Goal: Check status: Check status

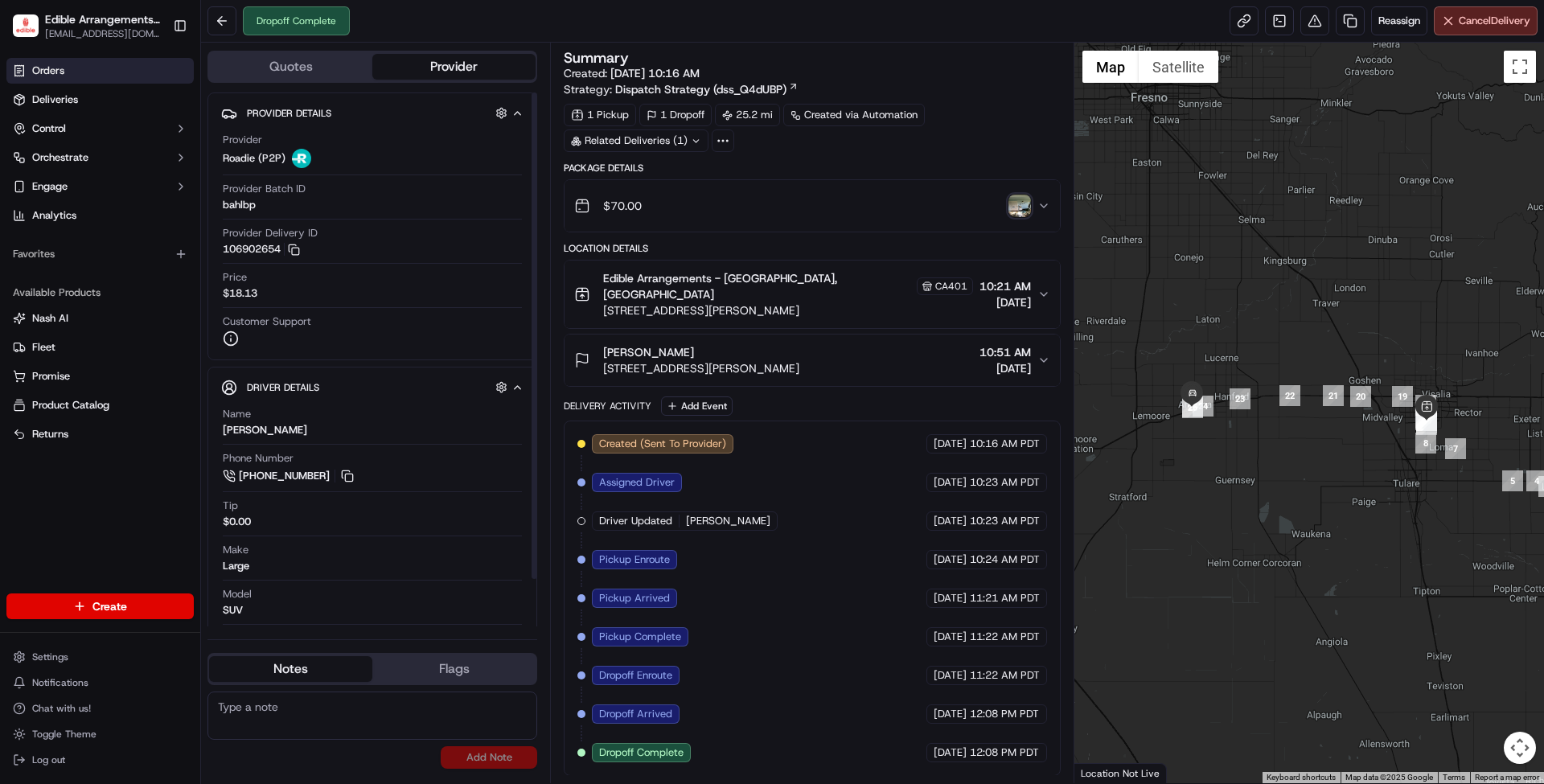
click at [52, 67] on span "Orders" at bounding box center [48, 70] width 33 height 14
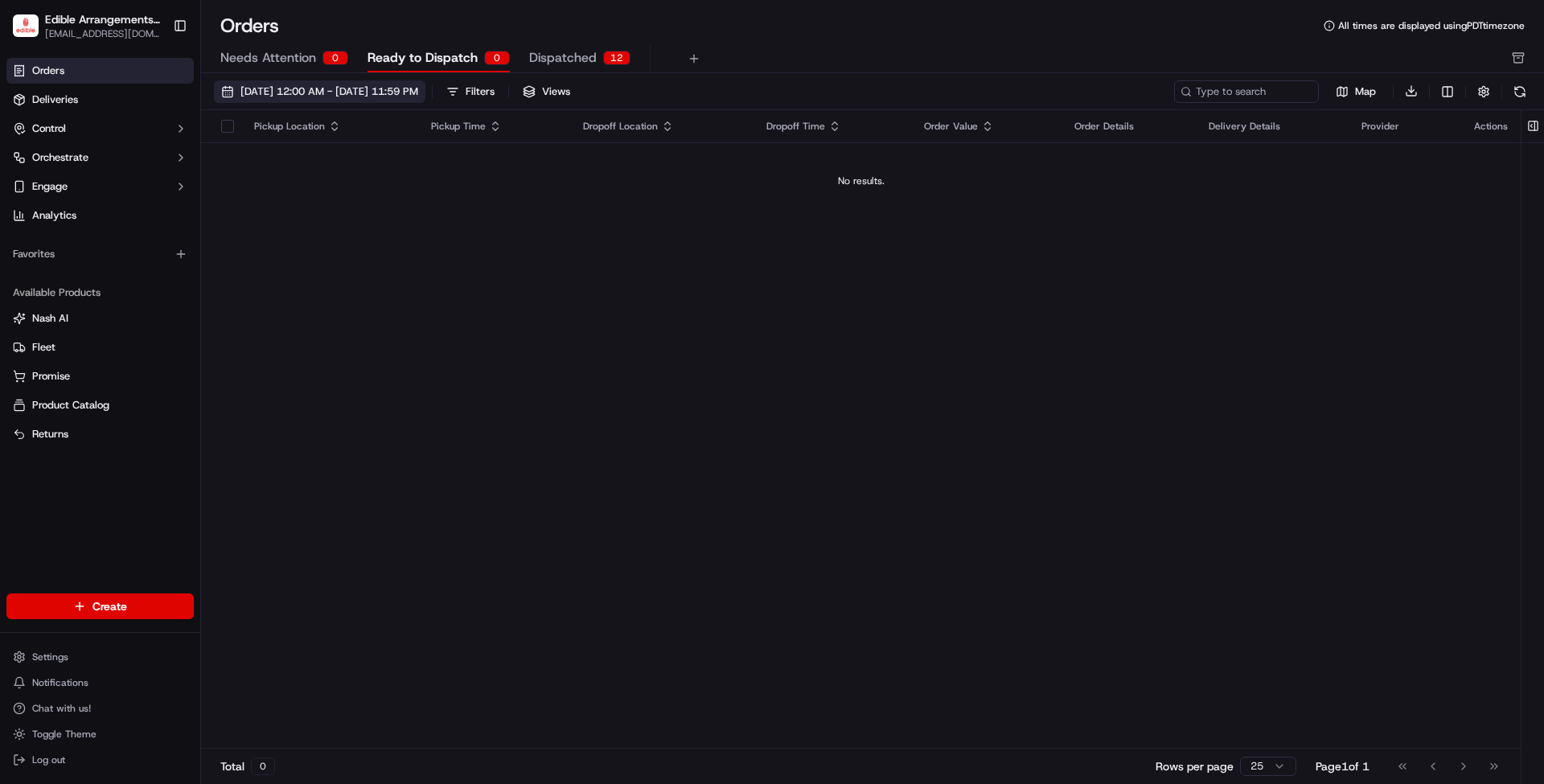
click at [390, 83] on button "[DATE] 12:00 AM - [DATE] 11:59 PM" at bounding box center [319, 91] width 212 height 23
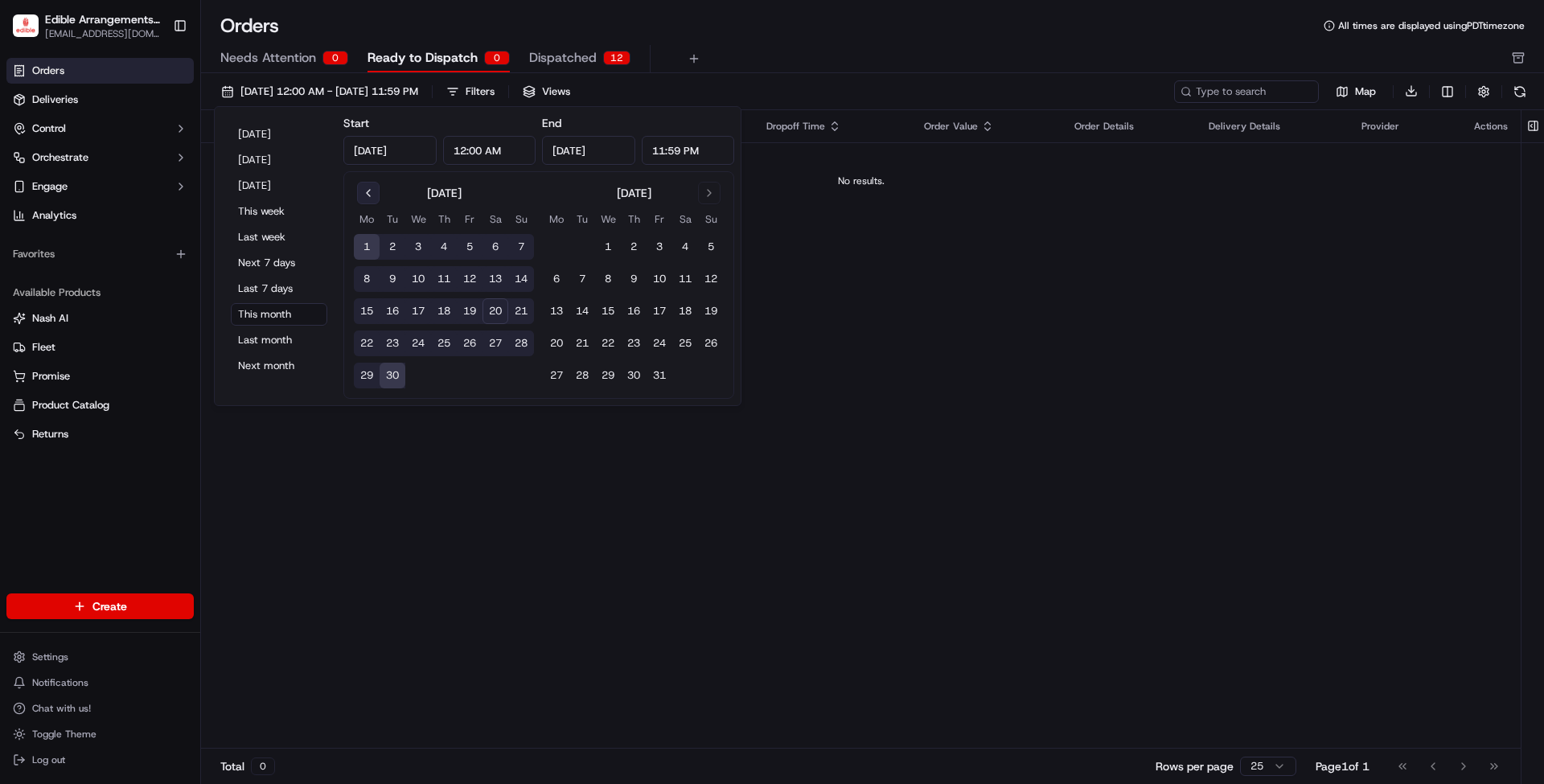
click at [375, 199] on button "Go to previous month" at bounding box center [368, 193] width 23 height 23
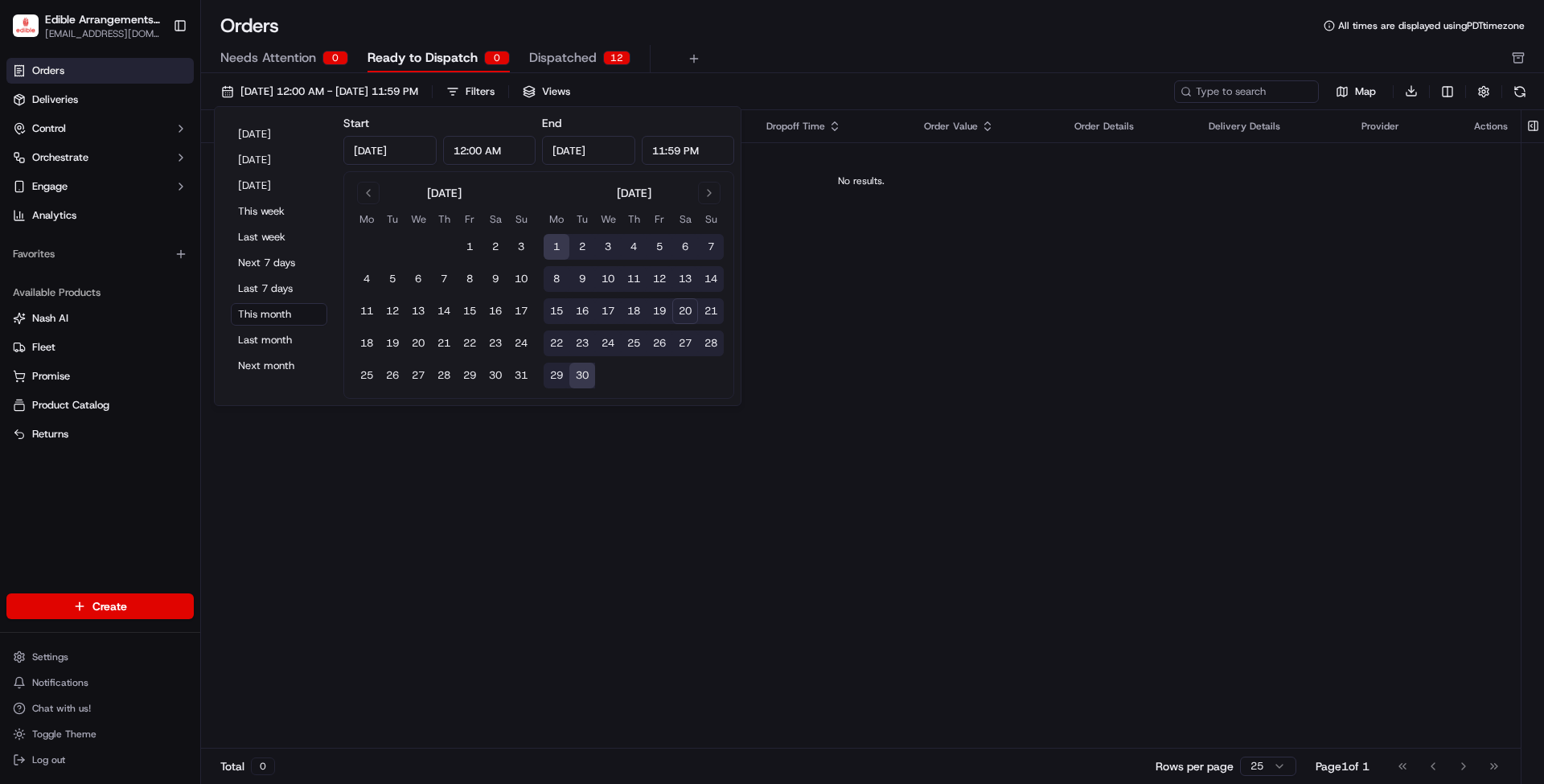
click at [557, 259] on button "1" at bounding box center [556, 246] width 25 height 25
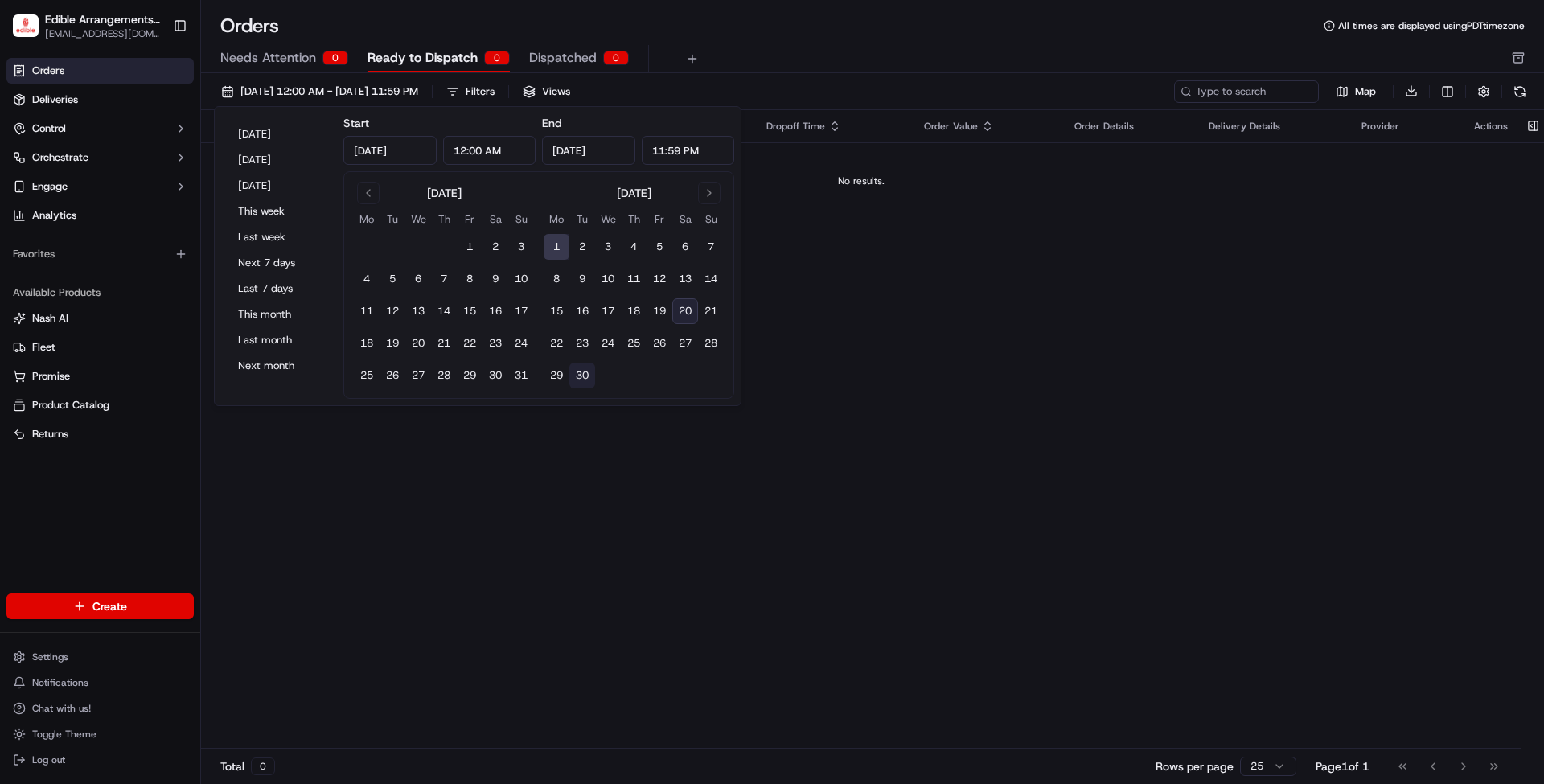
click at [578, 371] on button "30" at bounding box center [582, 375] width 25 height 25
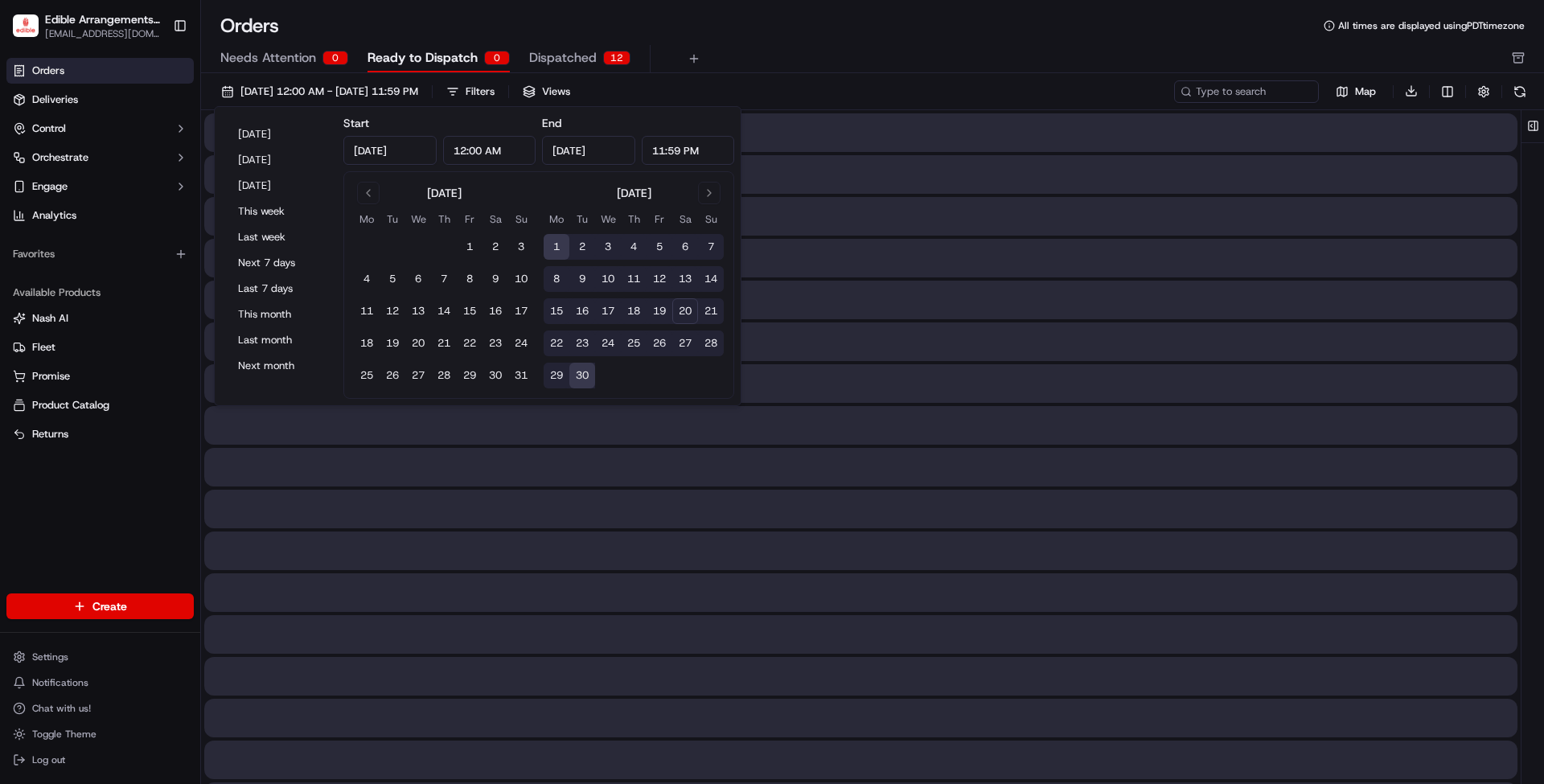
type input "[DATE]"
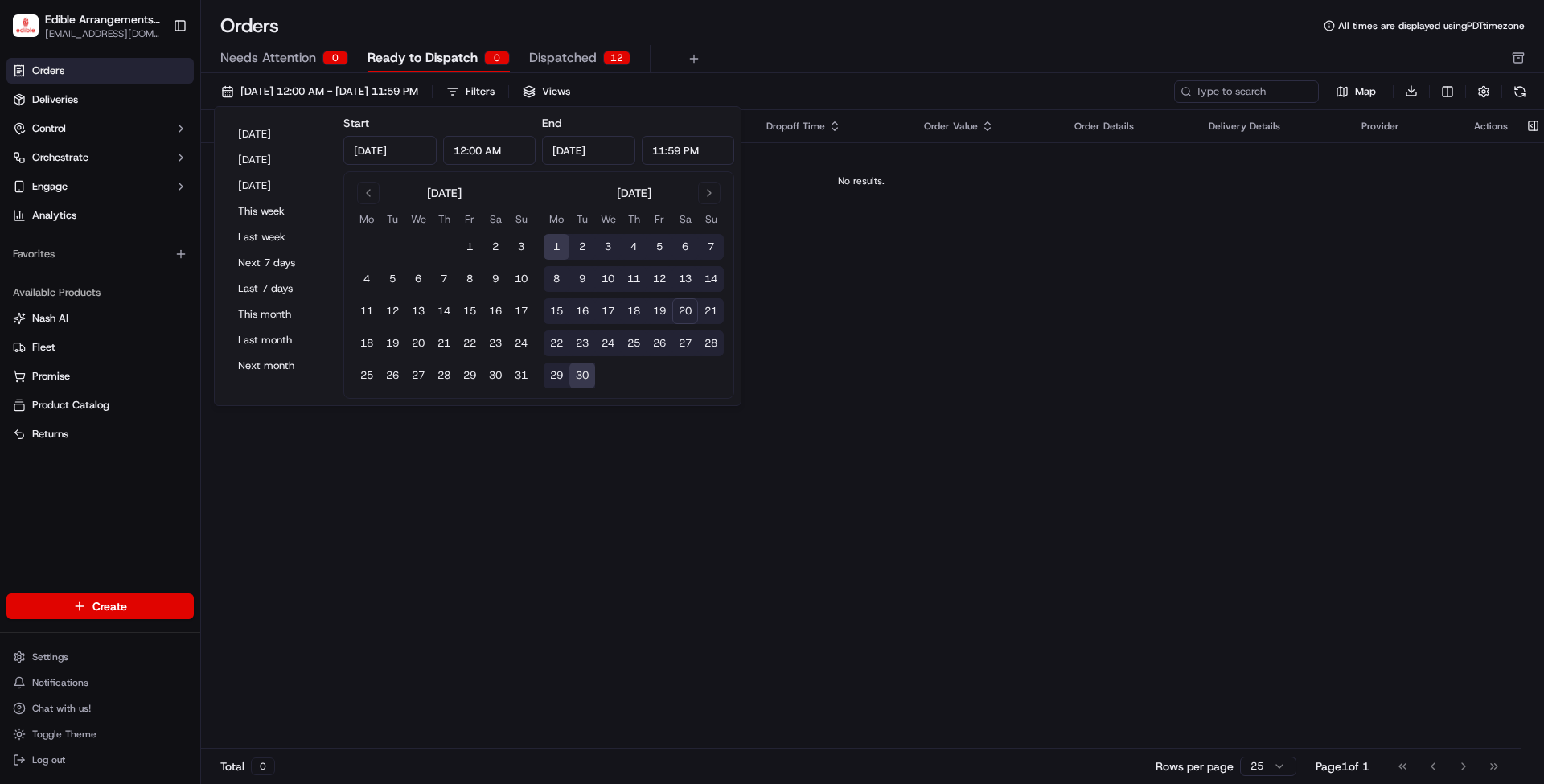
click at [819, 268] on div "Pickup Location Pickup Time Dropoff Location Dropoff Time Order Value Order Det…" at bounding box center [861, 429] width 1320 height 639
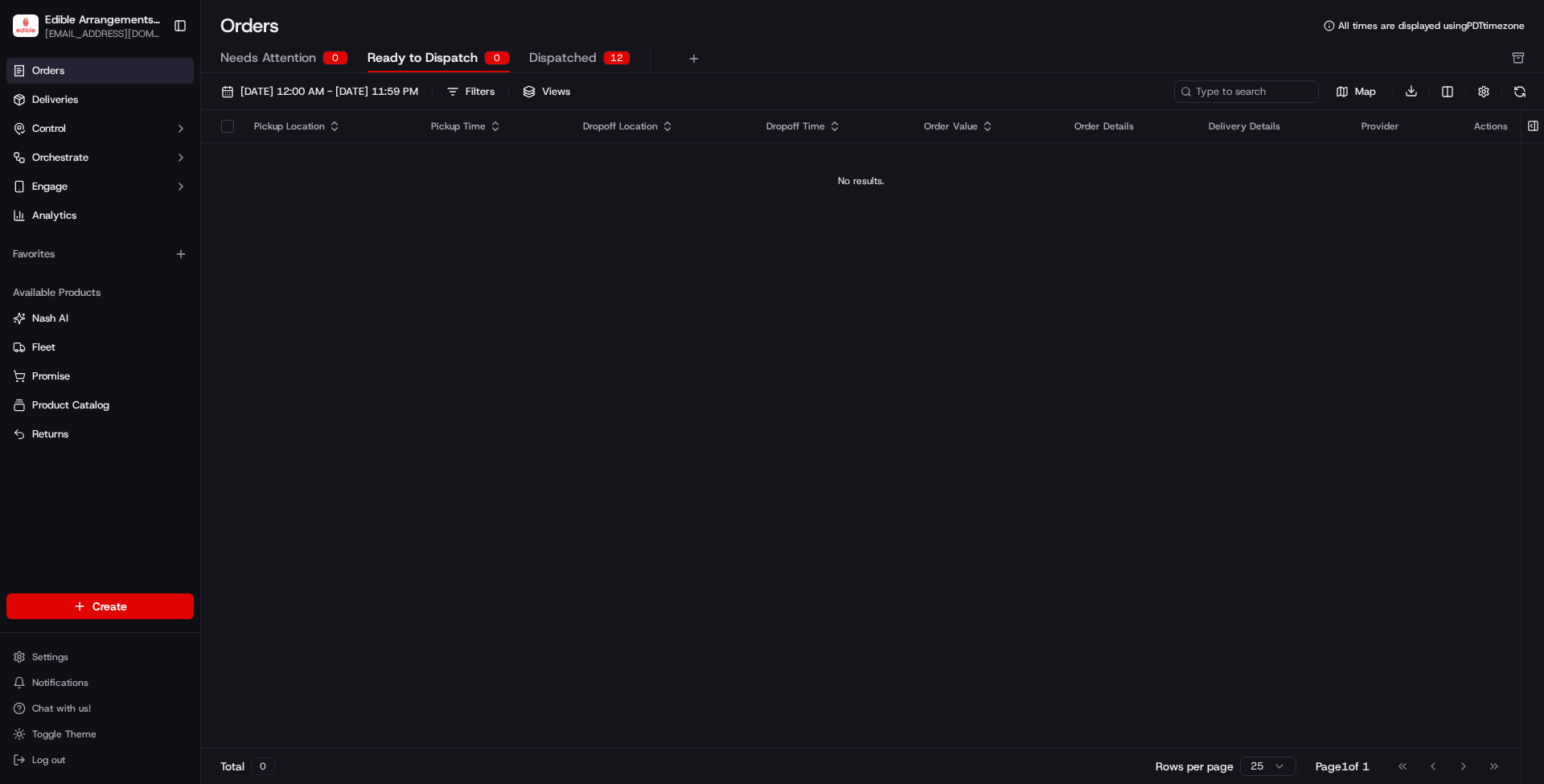
click at [594, 47] on button "Dispatched 12" at bounding box center [579, 58] width 101 height 27
